Goal: Task Accomplishment & Management: Use online tool/utility

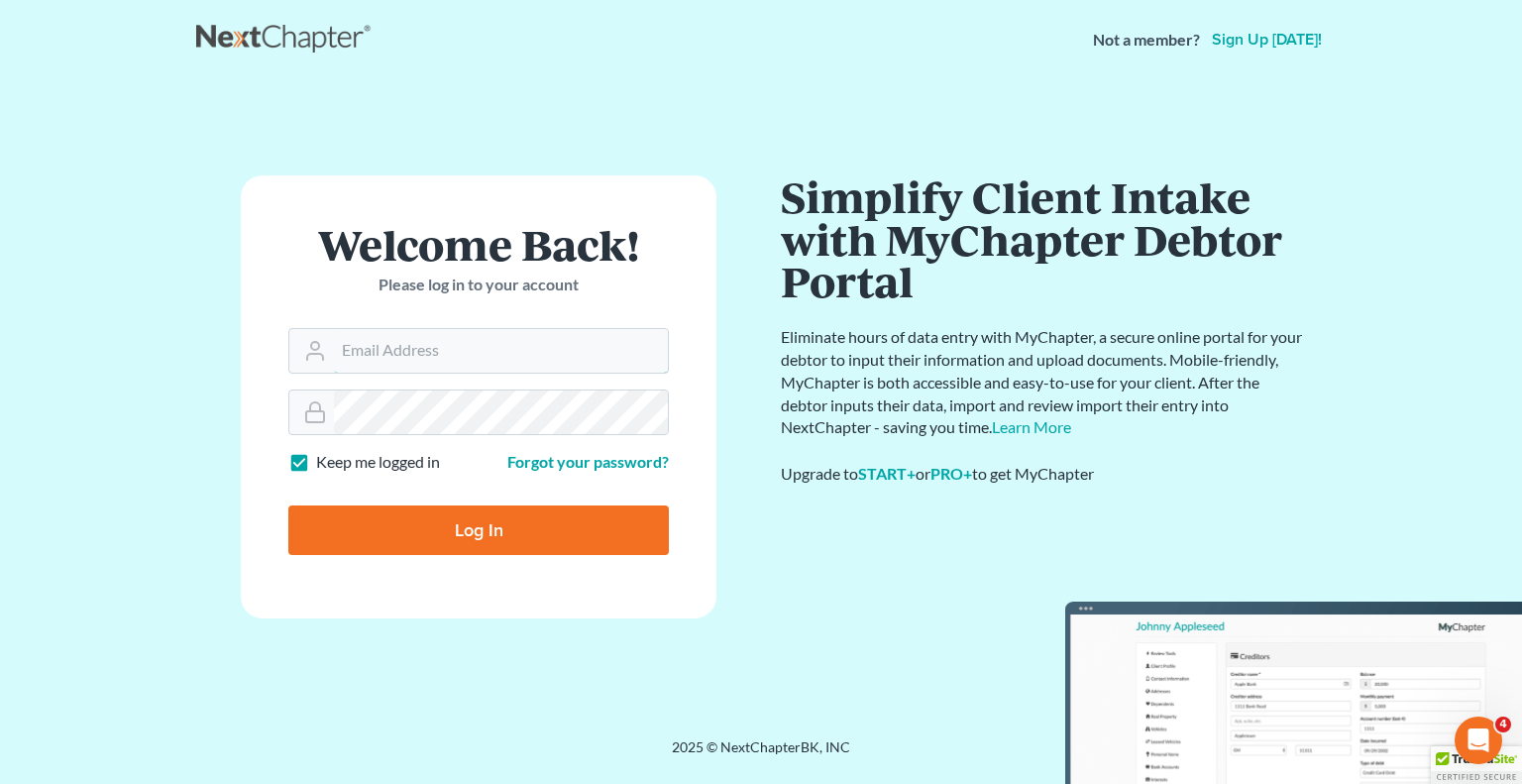
type input "[EMAIL_ADDRESS][DOMAIN_NAME]"
type input "Thinking..."
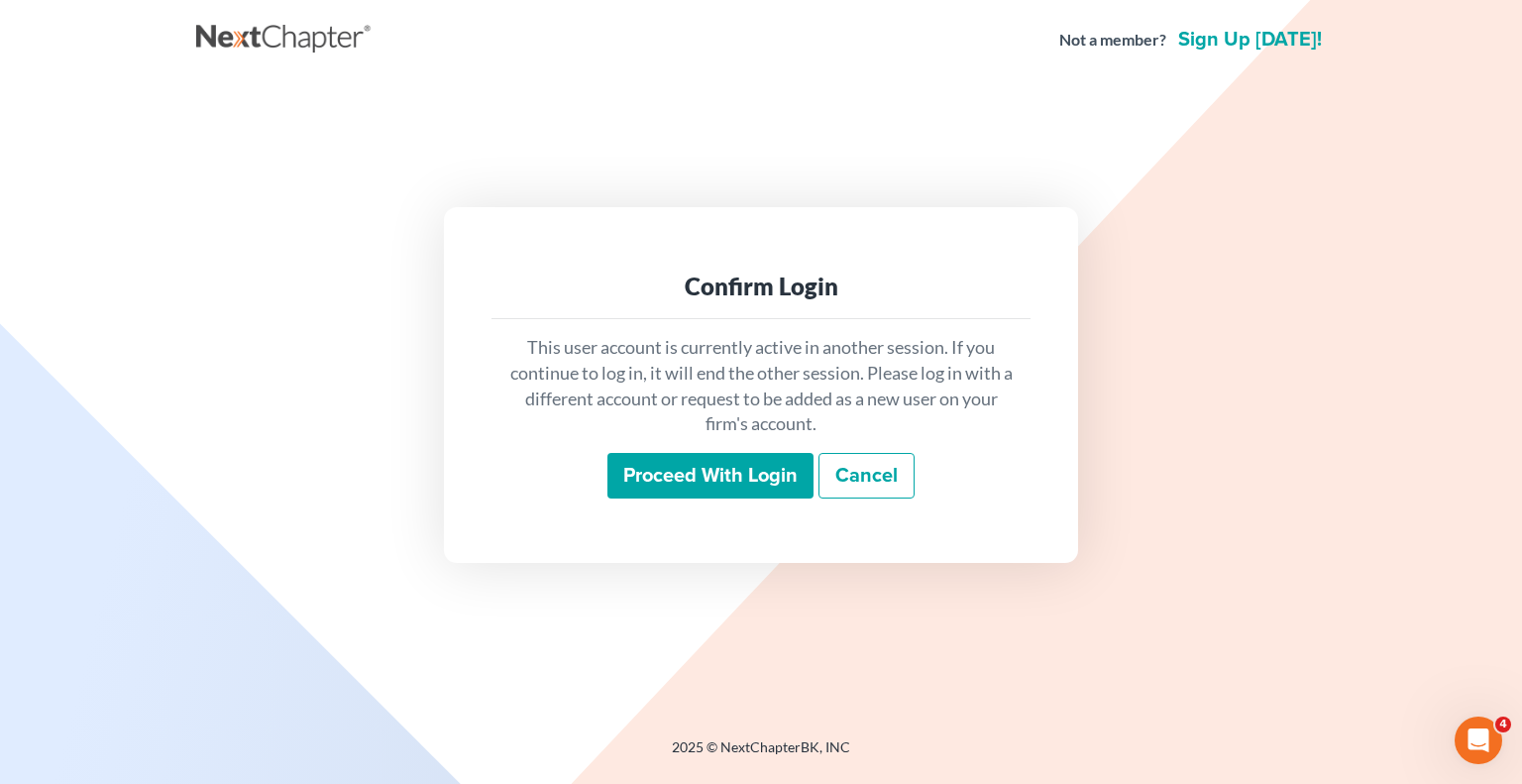
click at [666, 459] on input "Proceed with login" at bounding box center [710, 476] width 206 height 46
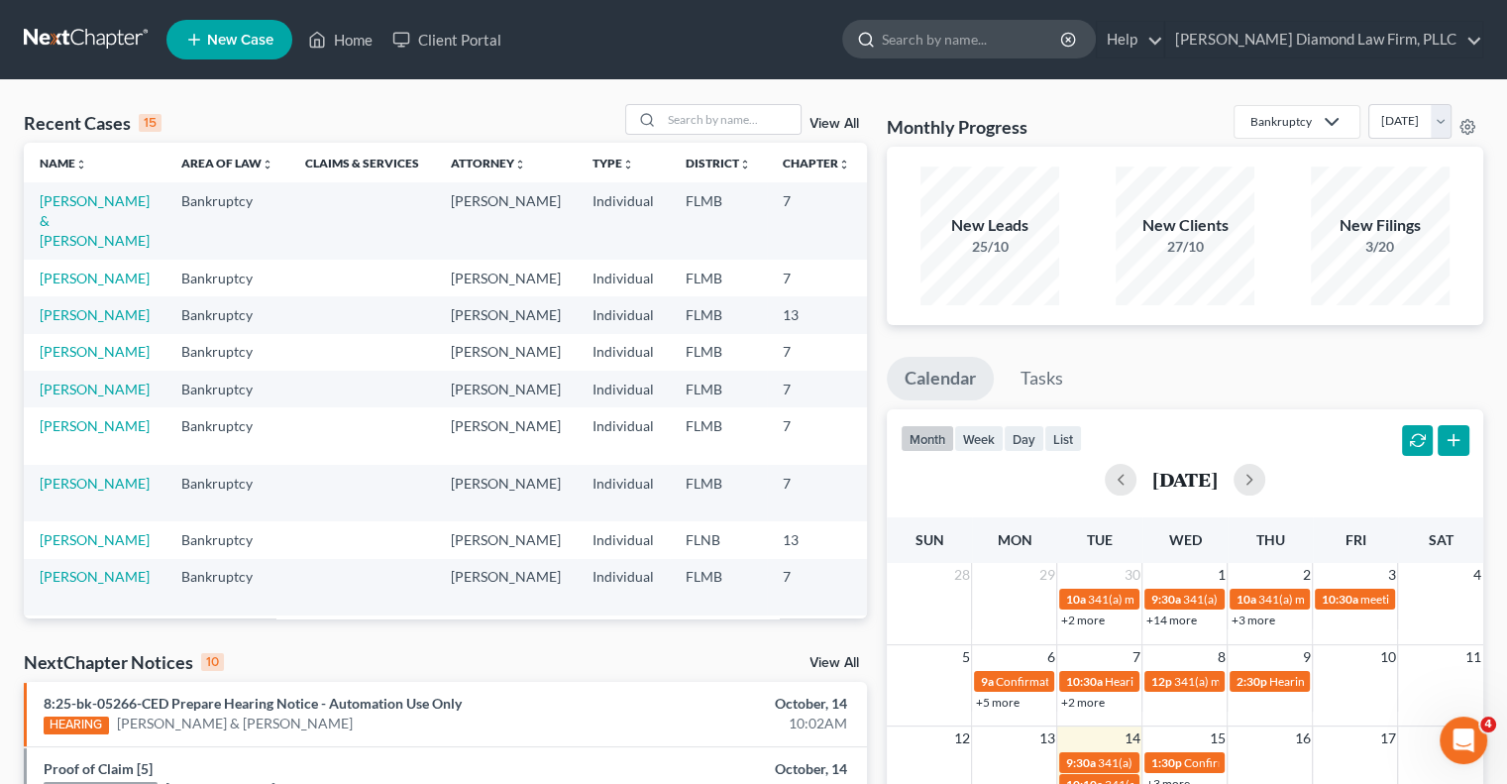
click at [972, 38] on input "search" at bounding box center [972, 39] width 181 height 37
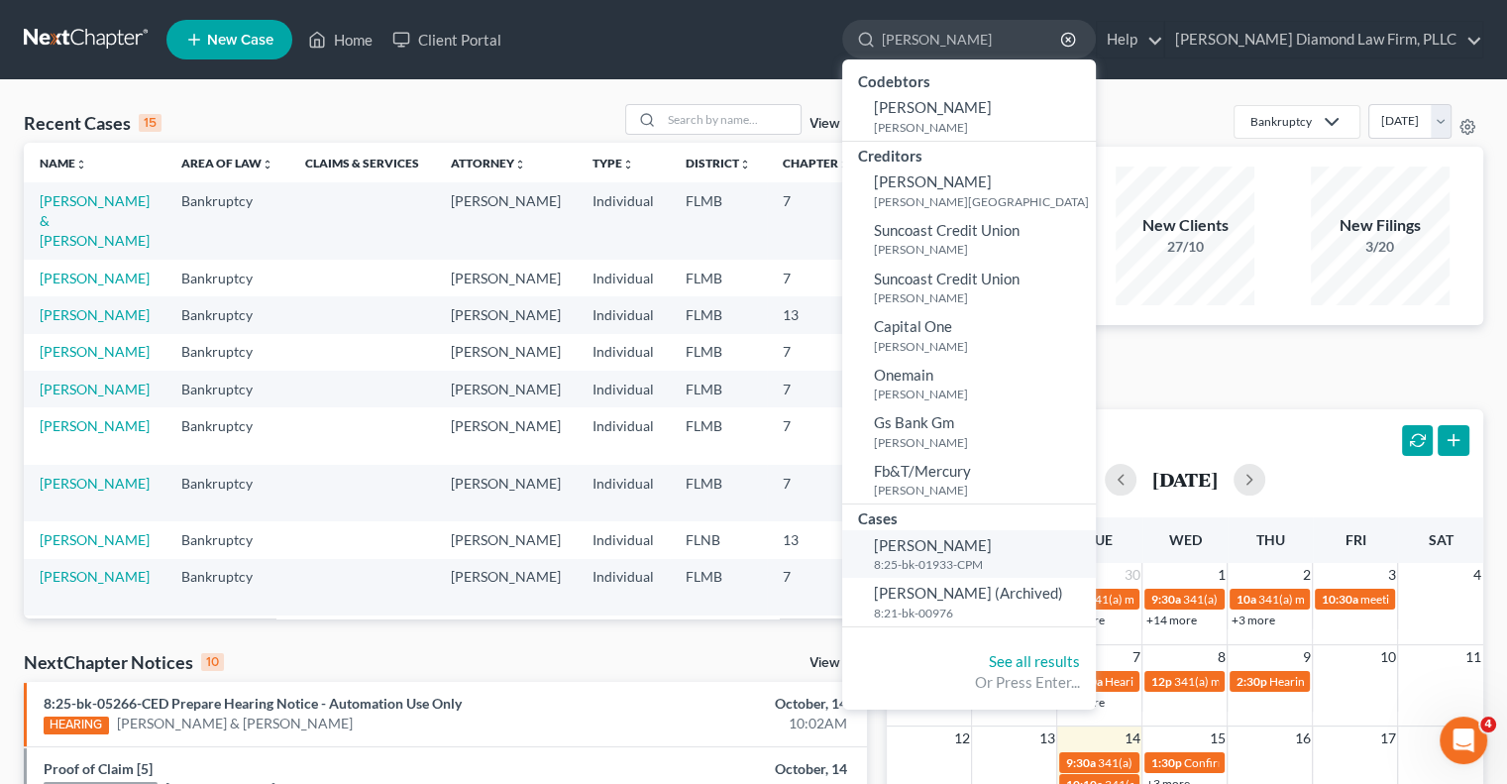
type input "Hartman"
click at [983, 565] on small "8:25-bk-01933-CPM" at bounding box center [982, 564] width 217 height 17
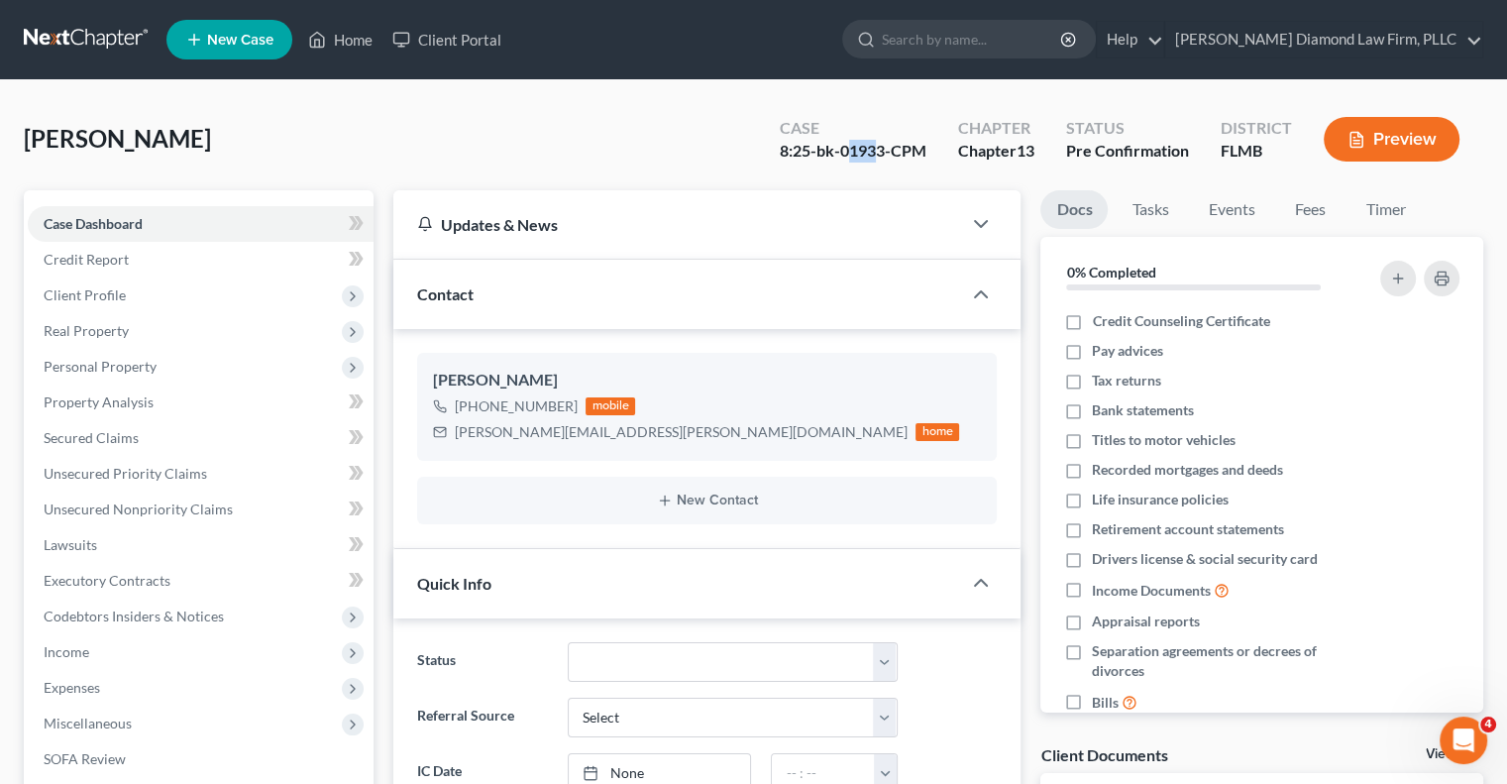
drag, startPoint x: 842, startPoint y: 147, endPoint x: 878, endPoint y: 150, distance: 35.8
click at [878, 150] on div "8:25-bk-01933-CPM" at bounding box center [853, 151] width 147 height 23
click at [883, 173] on div "Hartman, Barbara Upgraded Case 8:25-bk-01933-CPM Chapter Chapter 13 Status Pre …" at bounding box center [753, 147] width 1459 height 86
drag, startPoint x: 840, startPoint y: 146, endPoint x: 887, endPoint y: 150, distance: 46.7
click at [887, 150] on div "8:25-bk-01933-CPM" at bounding box center [853, 151] width 147 height 23
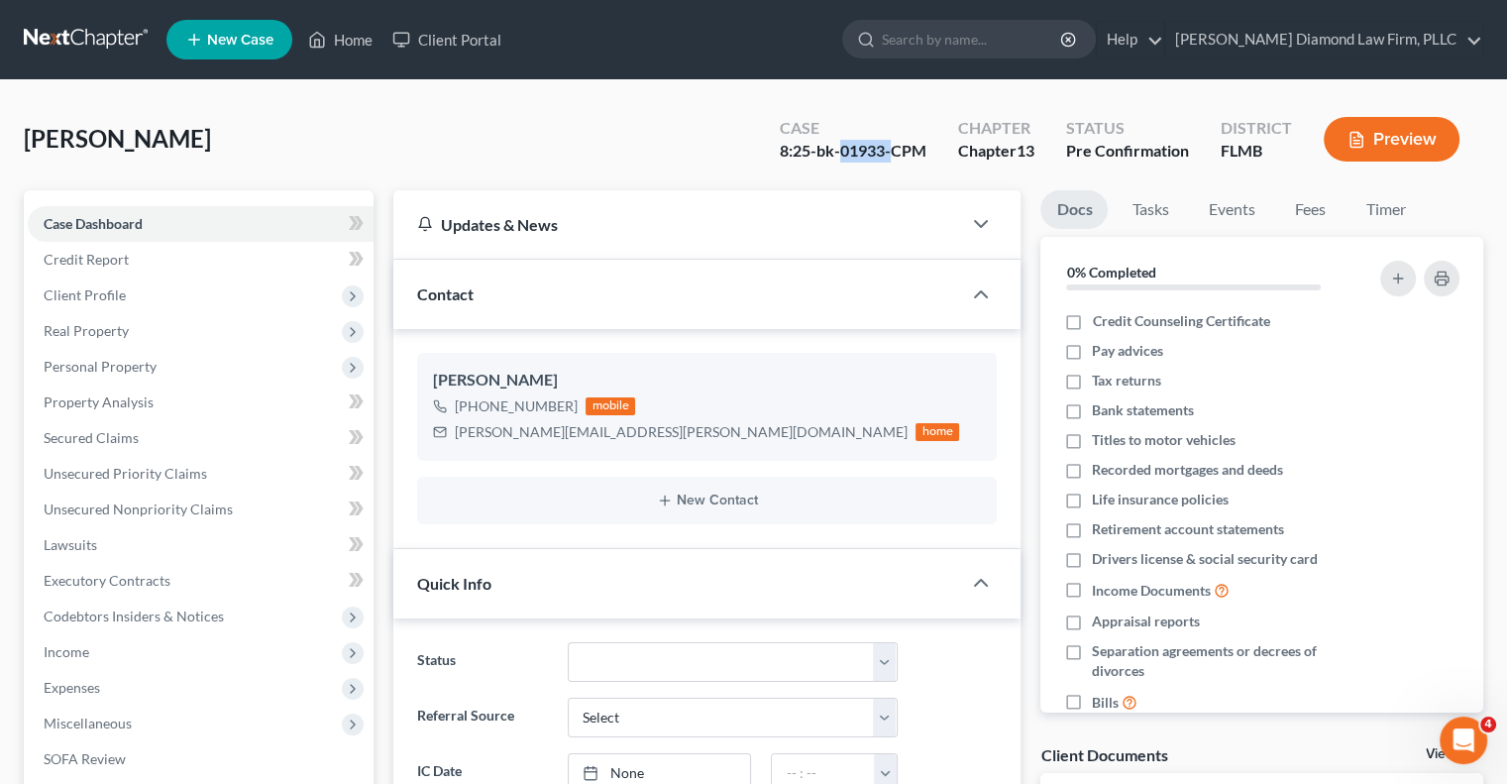
copy div "01933-"
click at [737, 249] on div "Updates & News" at bounding box center [677, 224] width 568 height 68
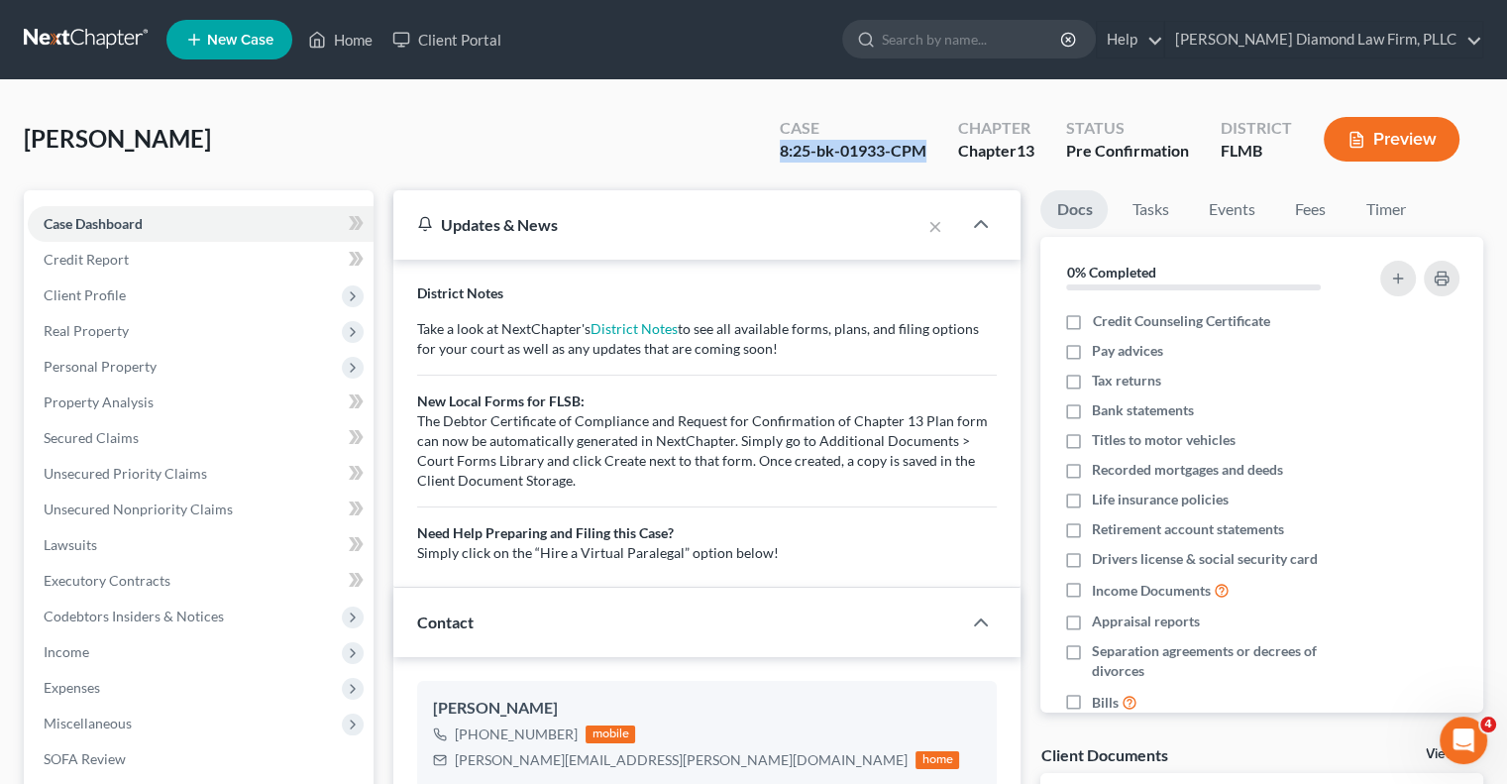
drag, startPoint x: 777, startPoint y: 151, endPoint x: 909, endPoint y: 158, distance: 132.9
click at [924, 160] on div "Case 8:25-bk-01933-CPM" at bounding box center [853, 141] width 178 height 58
copy div "8:25-bk-01933-CPM"
